Goal: Information Seeking & Learning: Learn about a topic

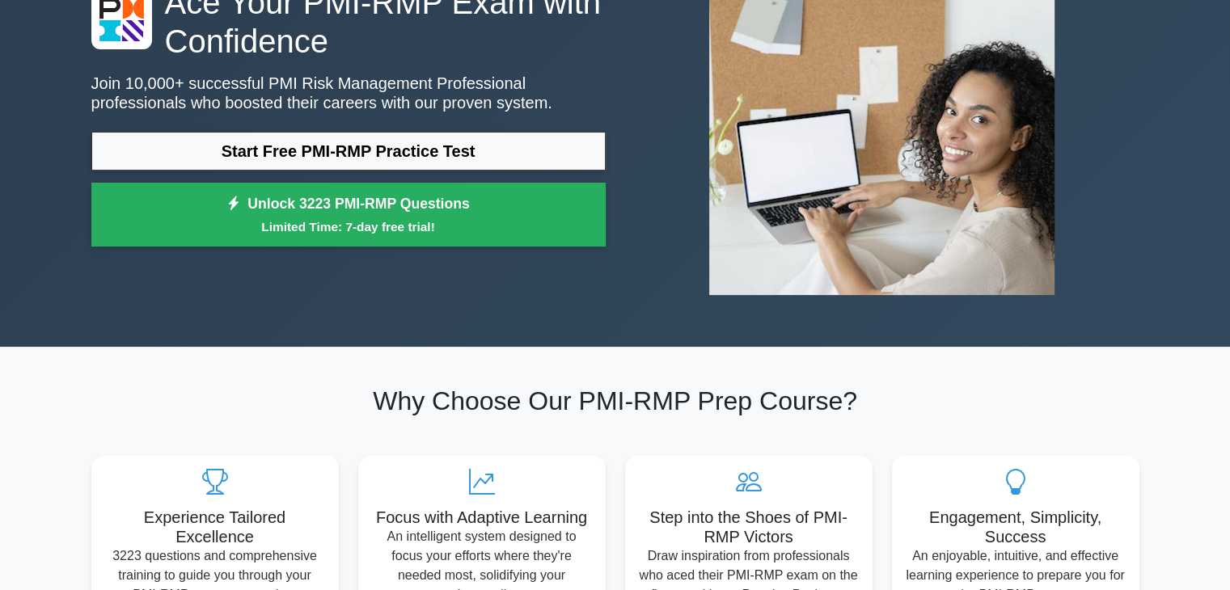
scroll to position [81, 0]
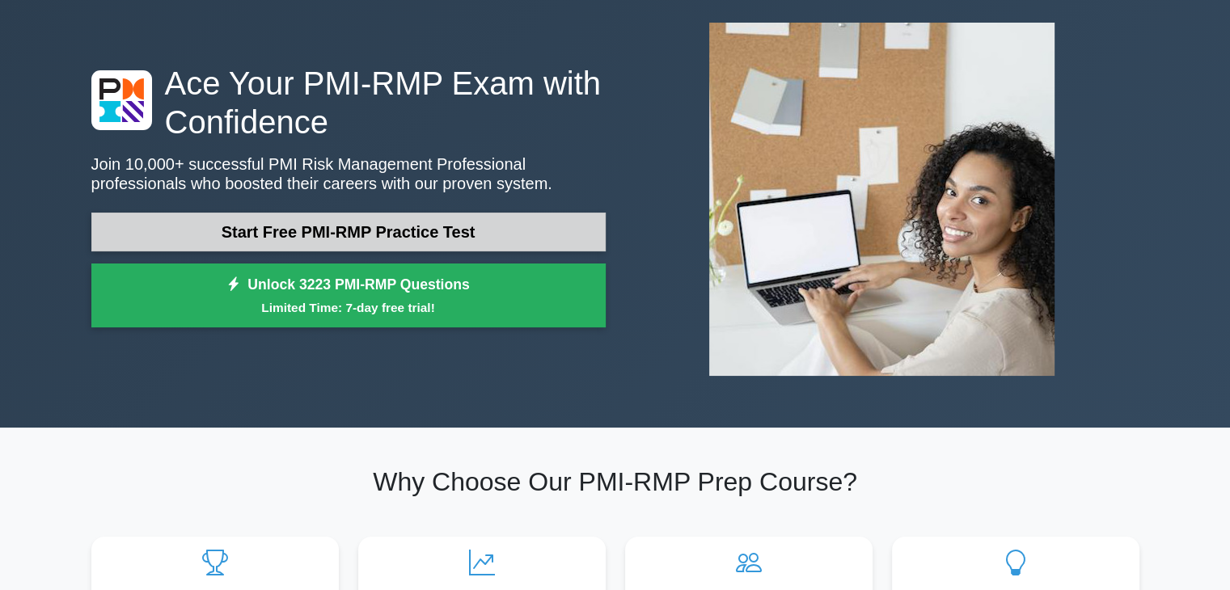
click at [376, 233] on link "Start Free PMI-RMP Practice Test" at bounding box center [348, 232] width 514 height 39
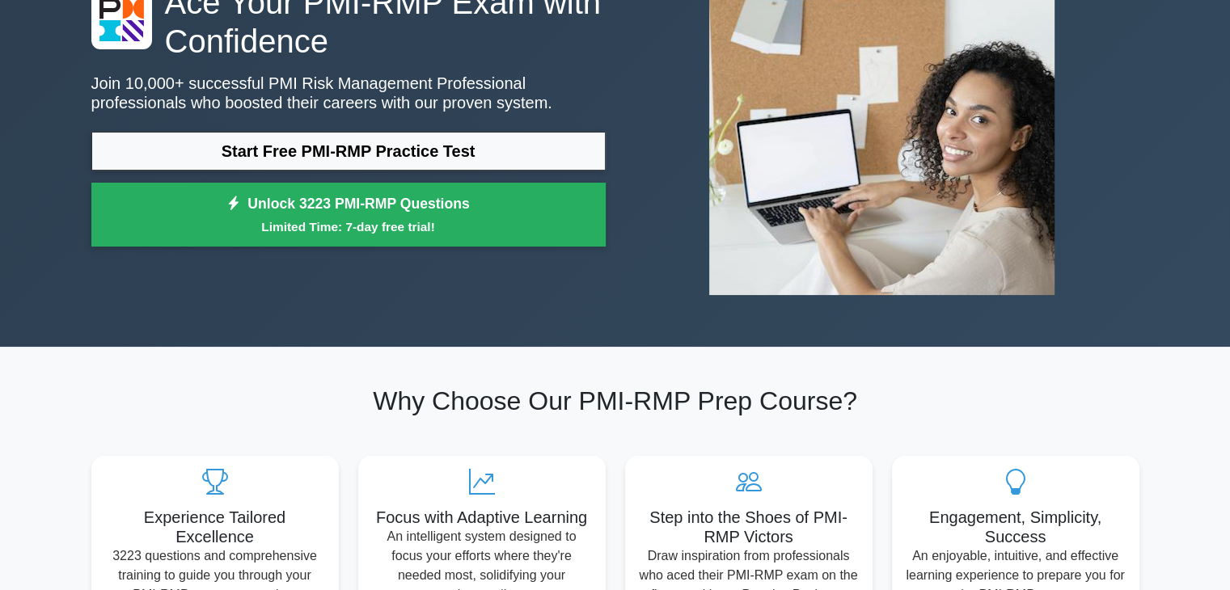
scroll to position [0, 0]
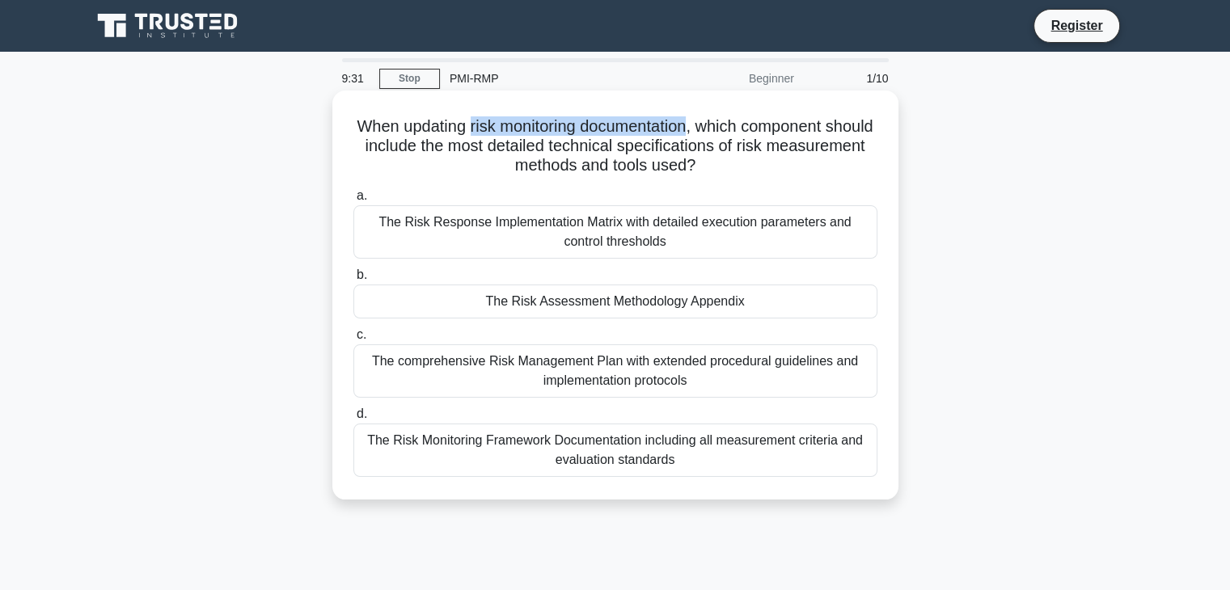
drag, startPoint x: 492, startPoint y: 130, endPoint x: 718, endPoint y: 127, distance: 226.4
click at [718, 127] on h5 "When updating risk monitoring documentation, which component should include the…" at bounding box center [615, 146] width 527 height 60
click at [582, 246] on div "The Risk Response Implementation Matrix with detailed execution parameters and …" at bounding box center [615, 231] width 524 height 53
click at [353, 201] on input "a. The Risk Response Implementation Matrix with detailed execution parameters a…" at bounding box center [353, 196] width 0 height 11
